Goal: Task Accomplishment & Management: Complete application form

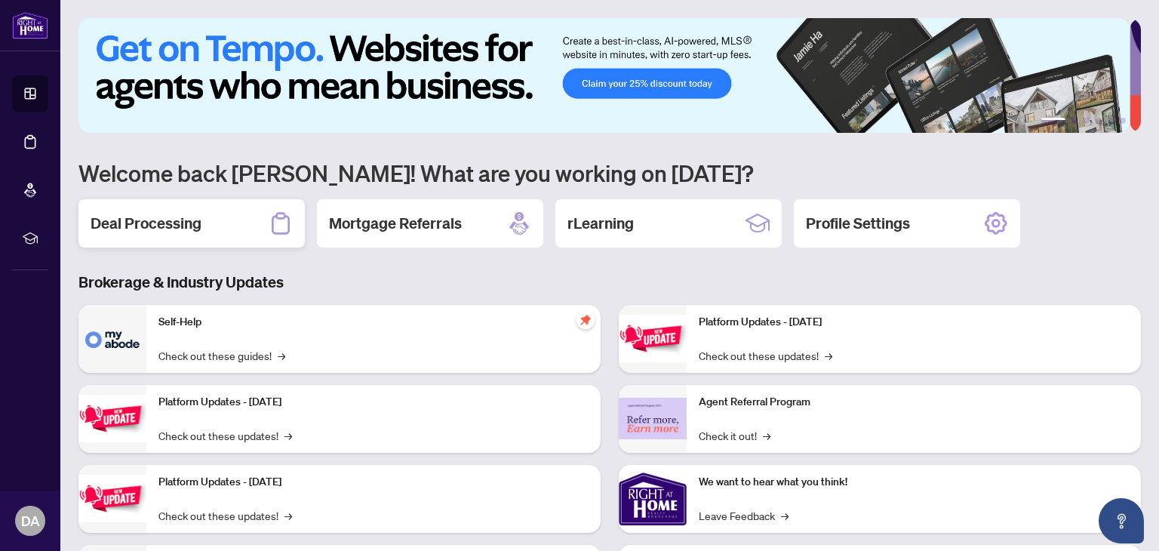
click at [158, 226] on h2 "Deal Processing" at bounding box center [146, 223] width 111 height 21
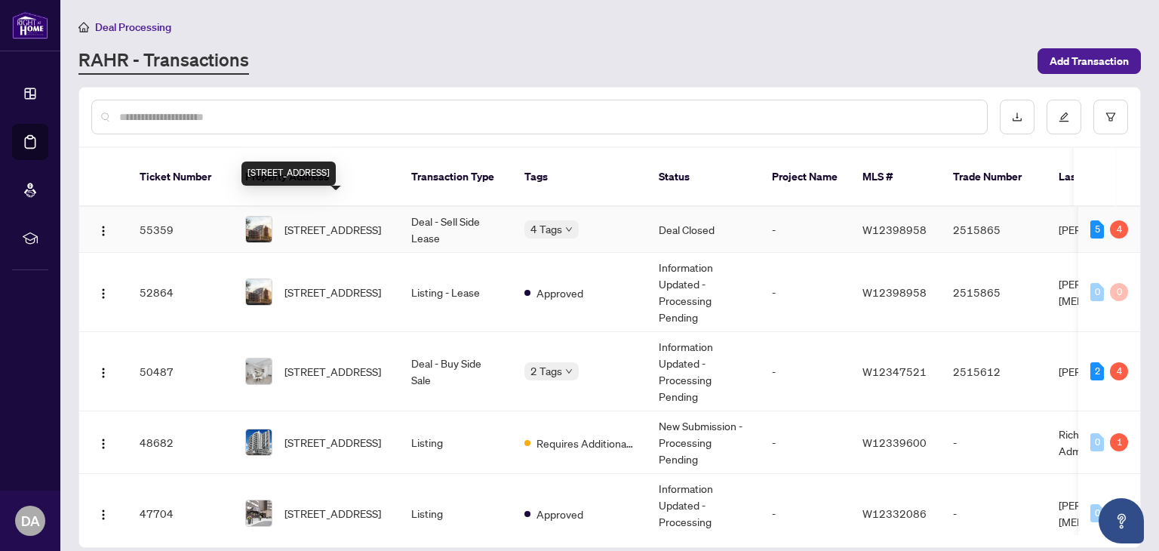
click at [332, 221] on span "[STREET_ADDRESS]" at bounding box center [332, 229] width 97 height 17
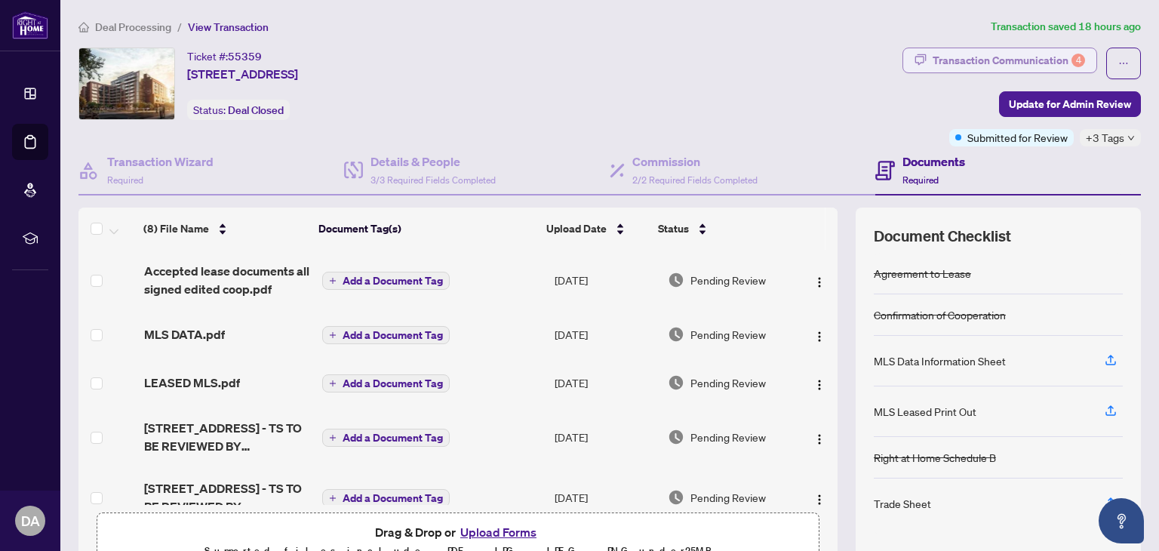
click at [1002, 58] on div "Transaction Communication 4" at bounding box center [1008, 60] width 152 height 24
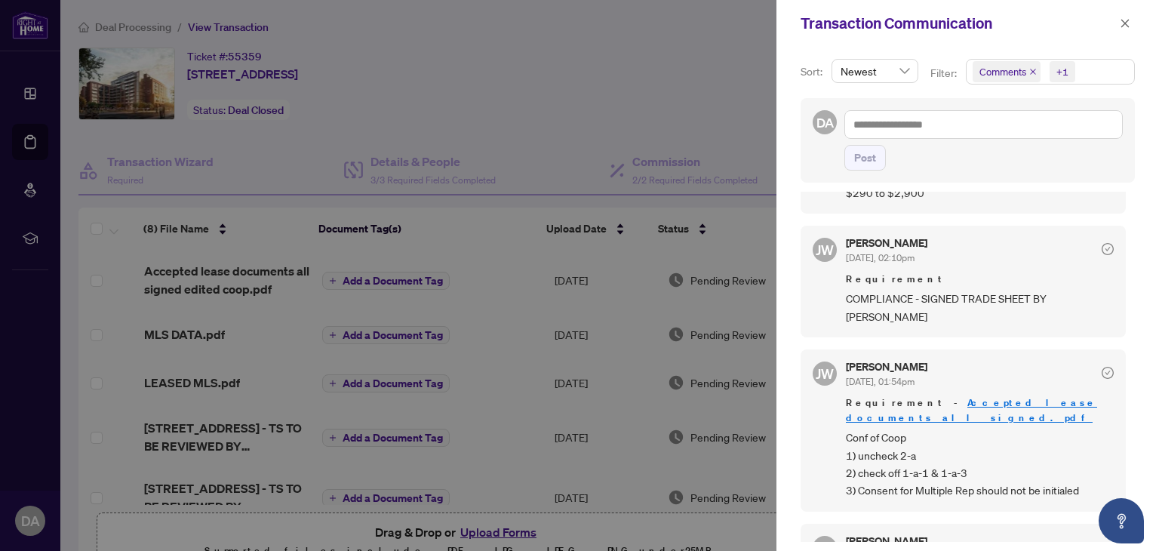
scroll to position [706, 0]
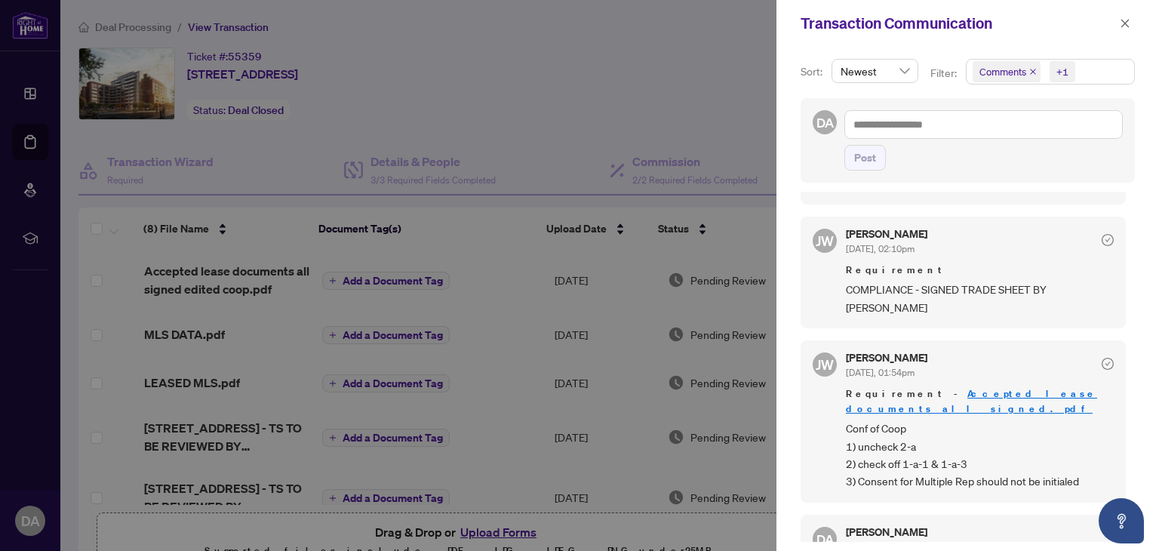
click at [733, 231] on div at bounding box center [579, 275] width 1159 height 551
click at [1129, 17] on span "button" at bounding box center [1124, 23] width 11 height 24
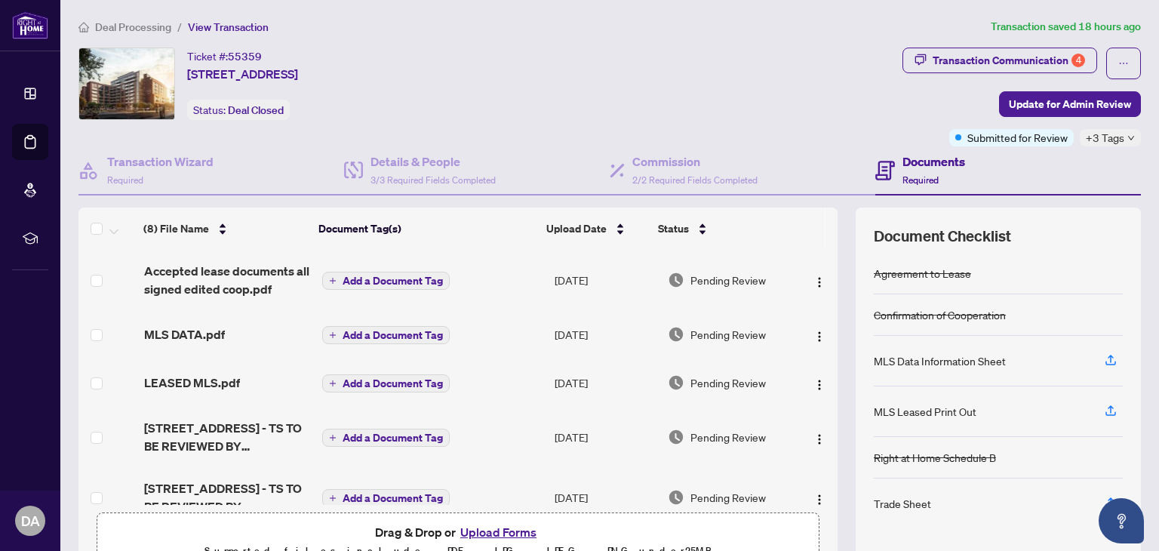
click at [489, 533] on button "Upload Forms" at bounding box center [498, 532] width 85 height 20
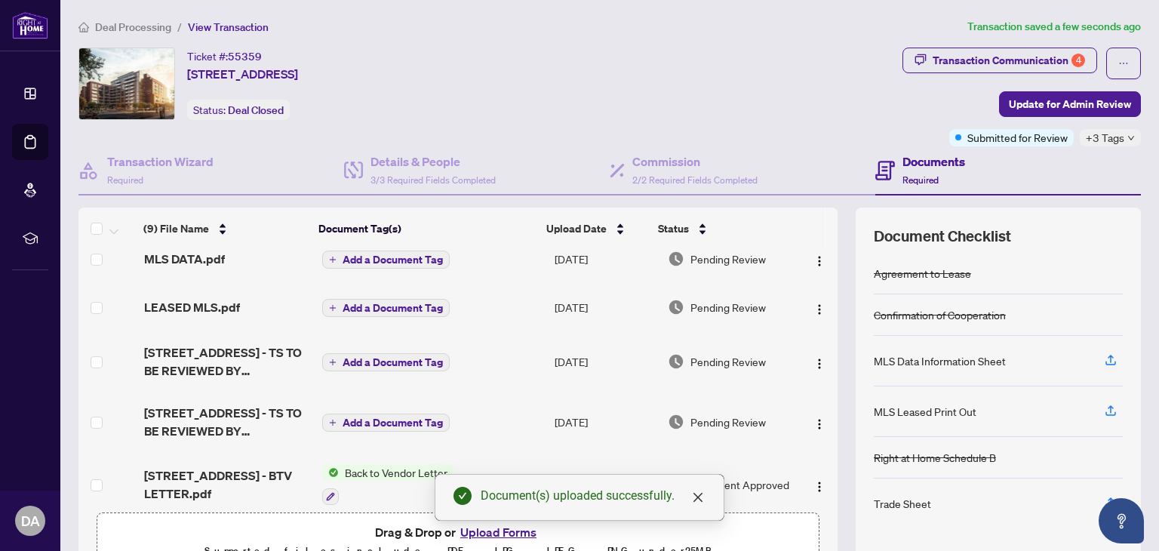
scroll to position [142, 0]
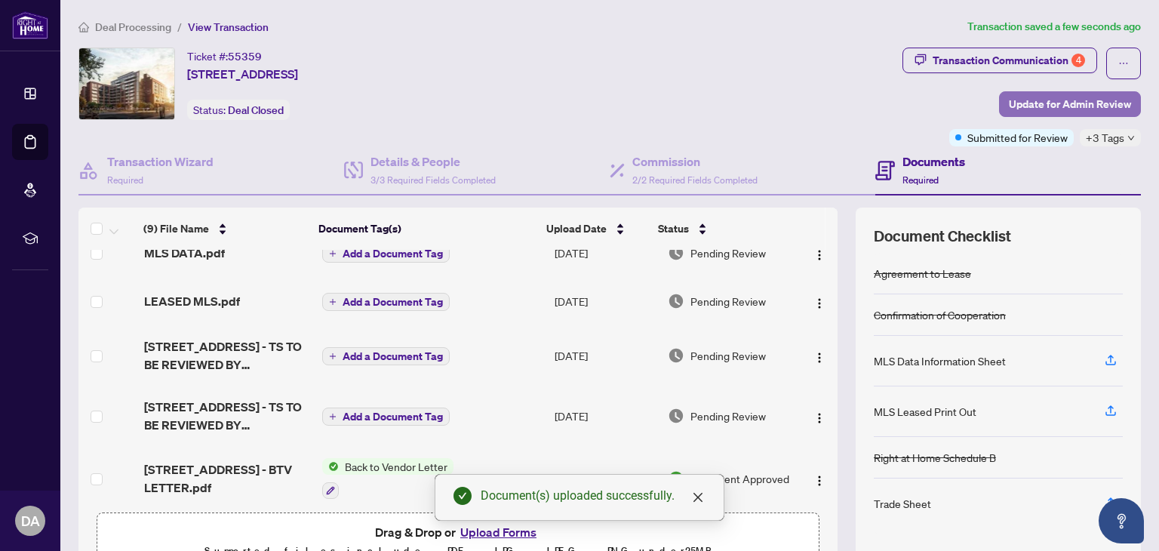
click at [1009, 109] on span "Update for Admin Review" at bounding box center [1070, 104] width 122 height 24
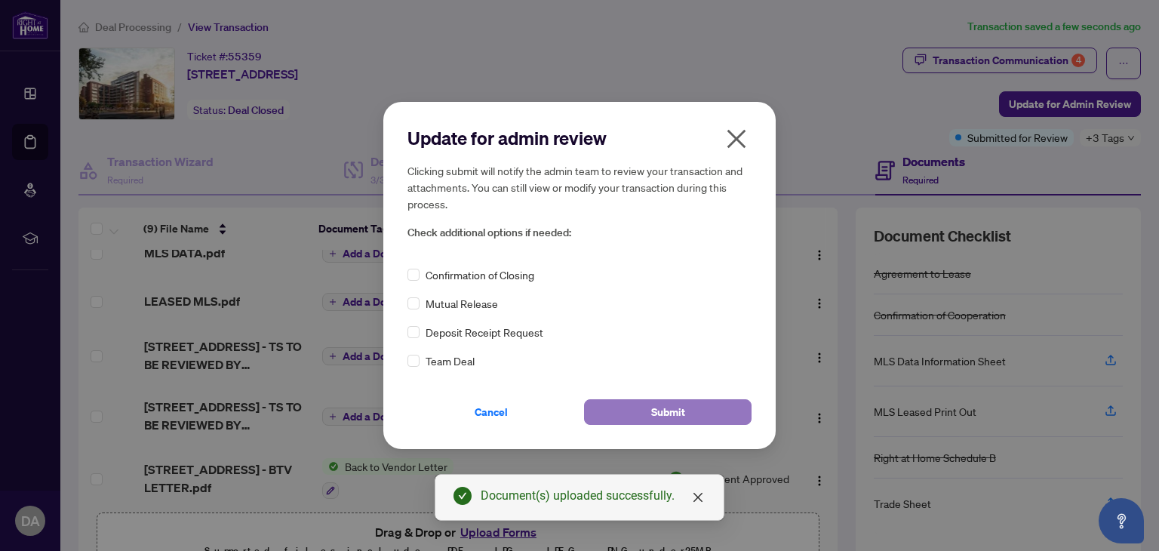
click at [616, 403] on button "Submit" at bounding box center [667, 412] width 167 height 26
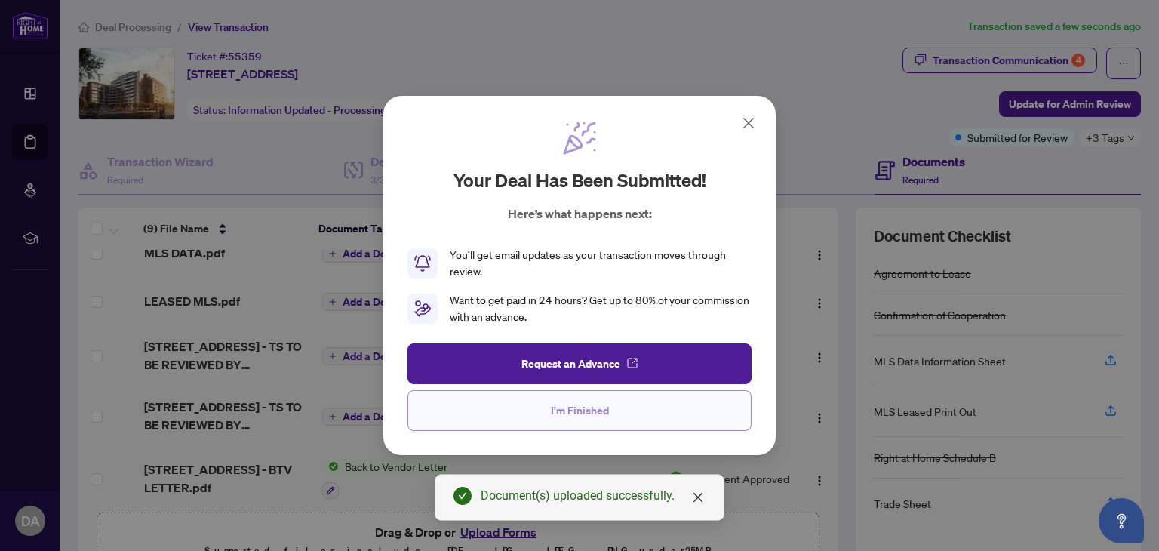
click at [634, 420] on button "I'm Finished" at bounding box center [579, 410] width 344 height 41
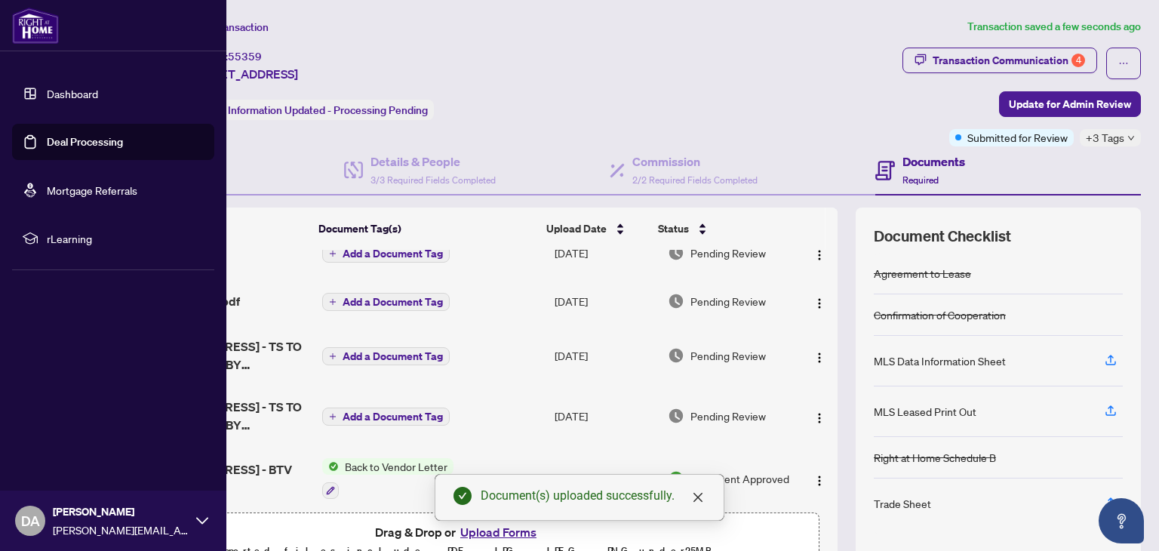
click at [81, 87] on link "Dashboard" at bounding box center [72, 94] width 51 height 14
